Goal: Browse casually

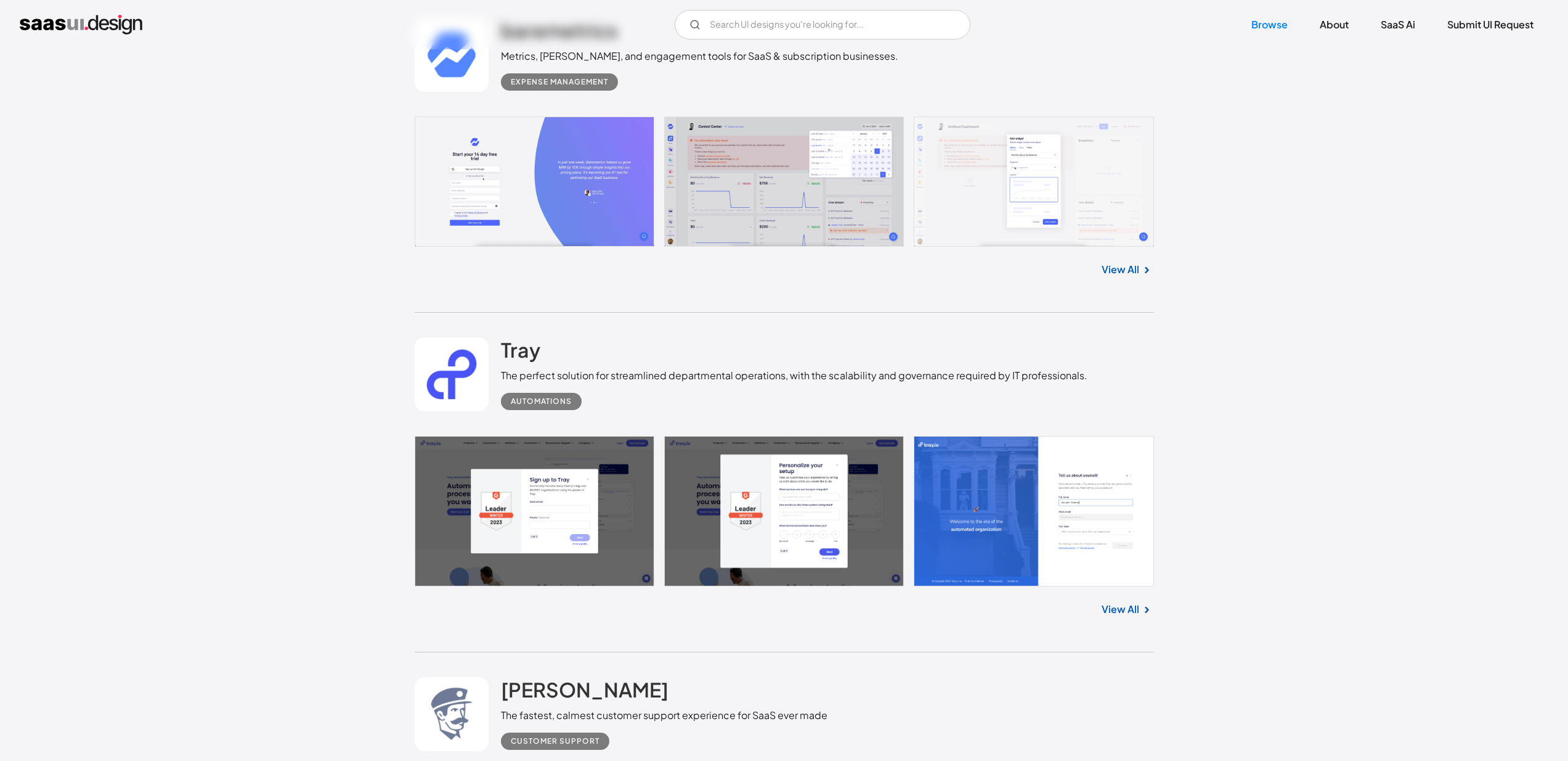
scroll to position [13951, 0]
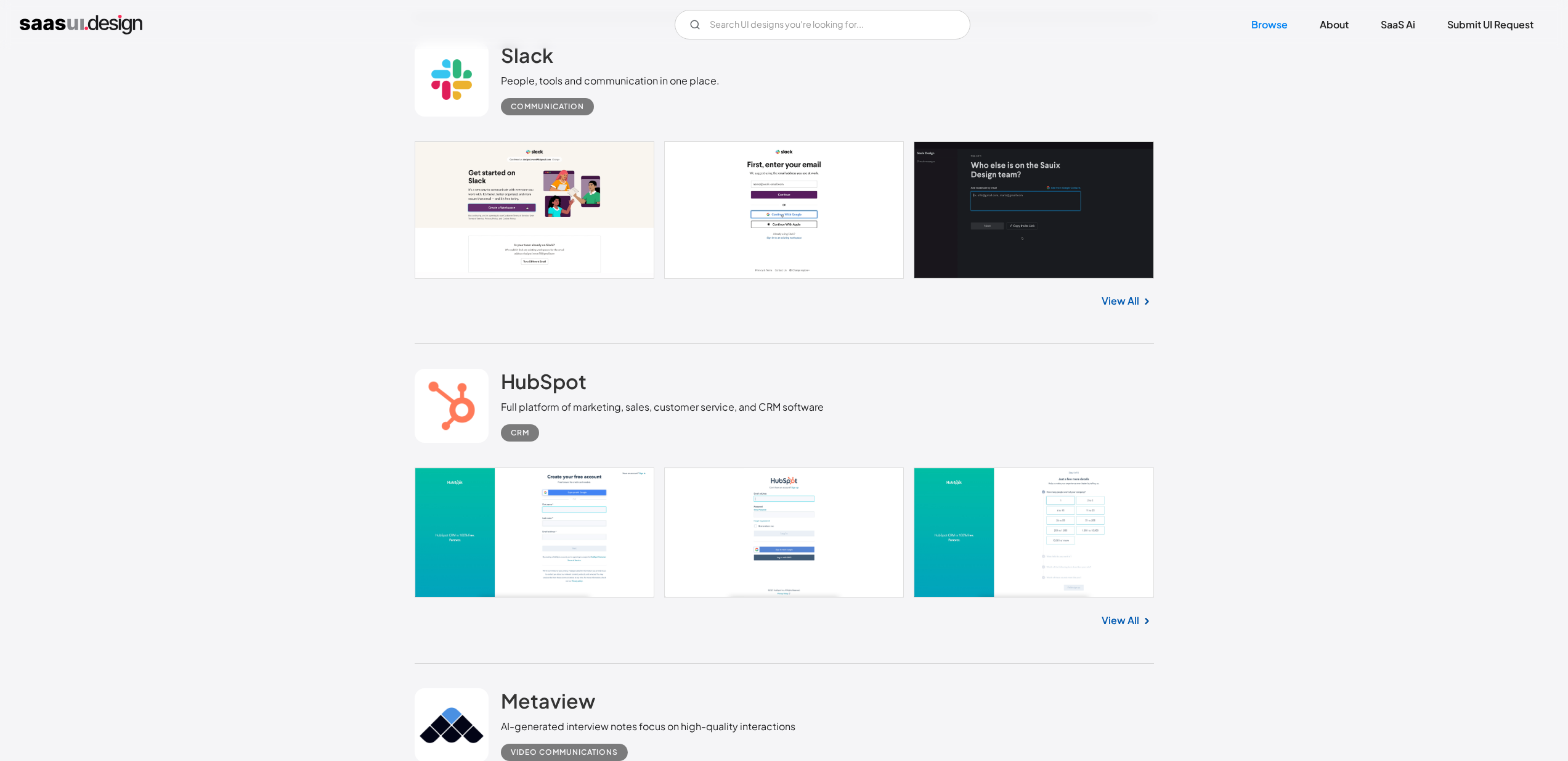
click at [1126, 611] on div "View All" at bounding box center [784, 617] width 740 height 41
click at [1127, 619] on link "View All" at bounding box center [1120, 620] width 38 height 15
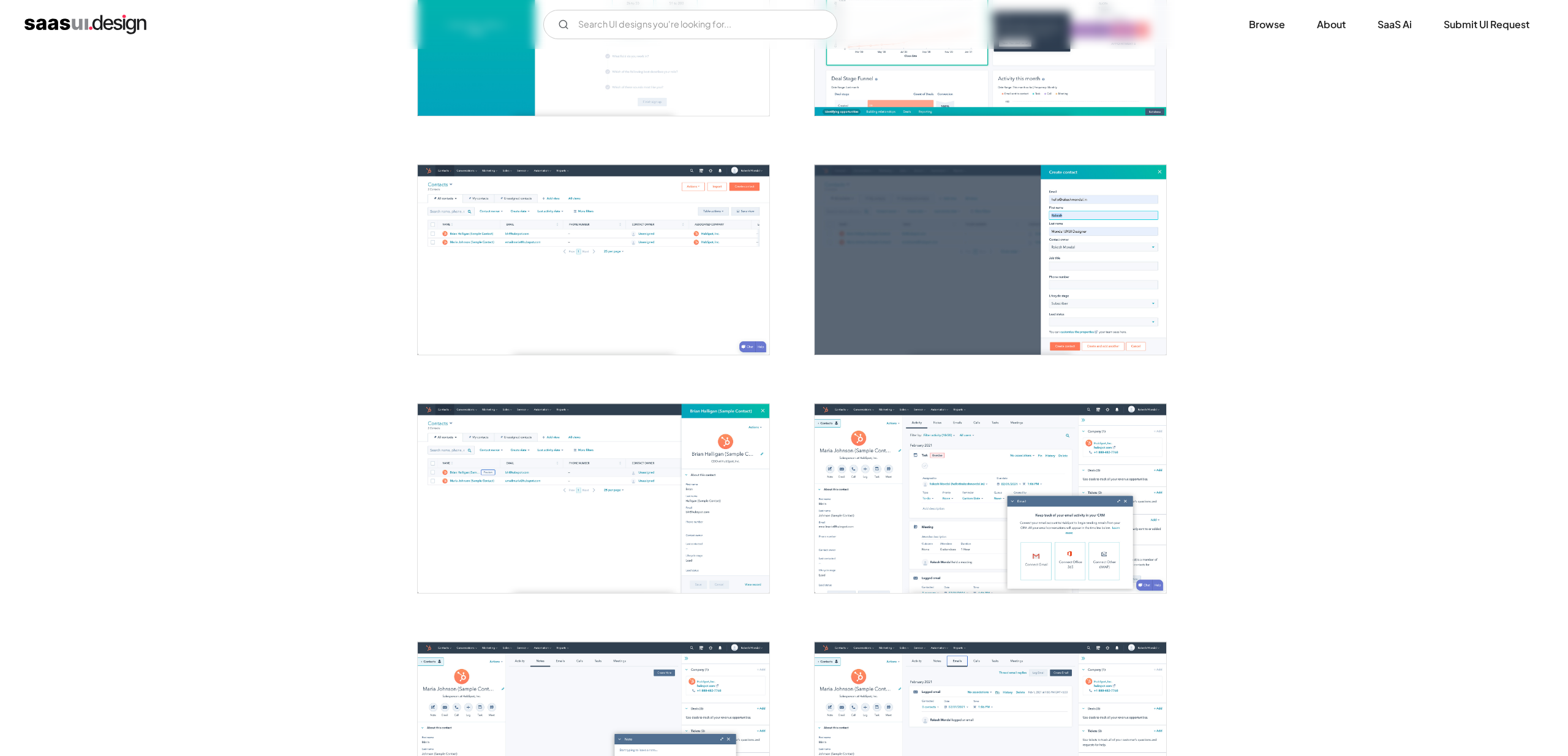
scroll to position [793, 0]
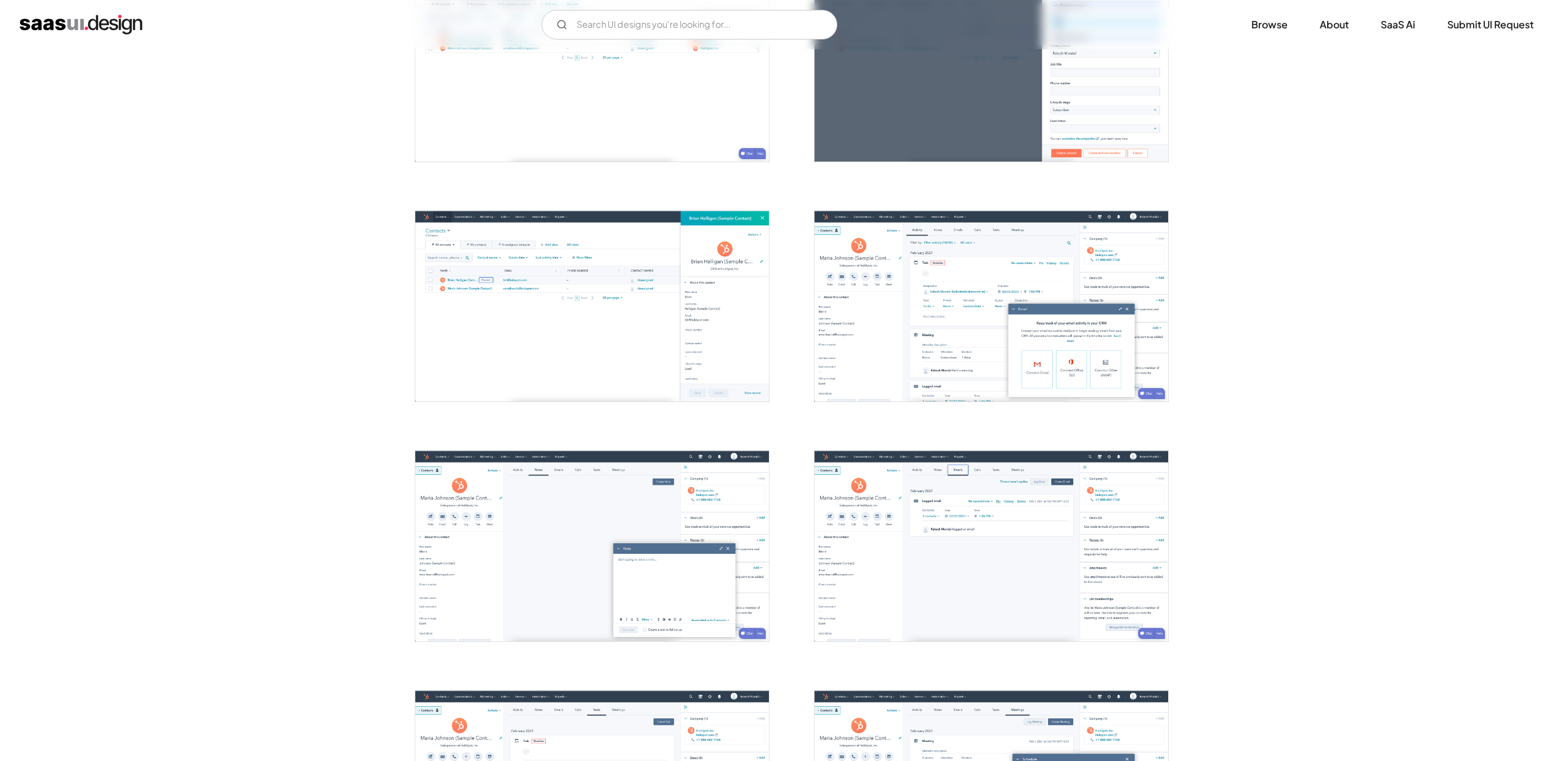
click at [588, 372] on img "open lightbox" at bounding box center [592, 306] width 354 height 191
click at [970, 342] on img "open lightbox" at bounding box center [991, 306] width 354 height 191
